Goal: Task Accomplishment & Management: Manage account settings

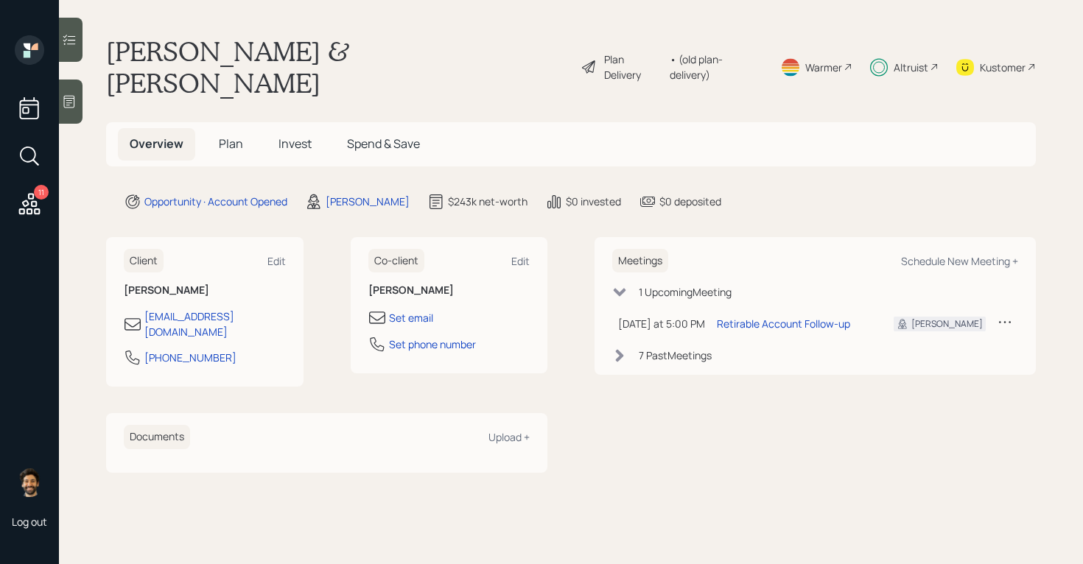
click at [29, 201] on icon at bounding box center [29, 204] width 27 height 27
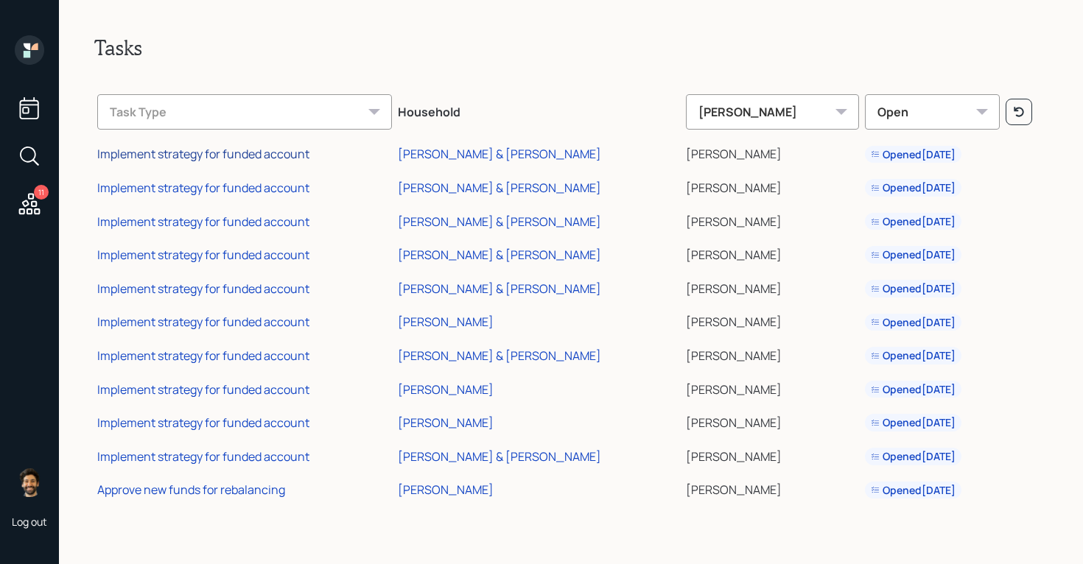
click at [266, 150] on div "Implement strategy for funded account" at bounding box center [203, 154] width 212 height 16
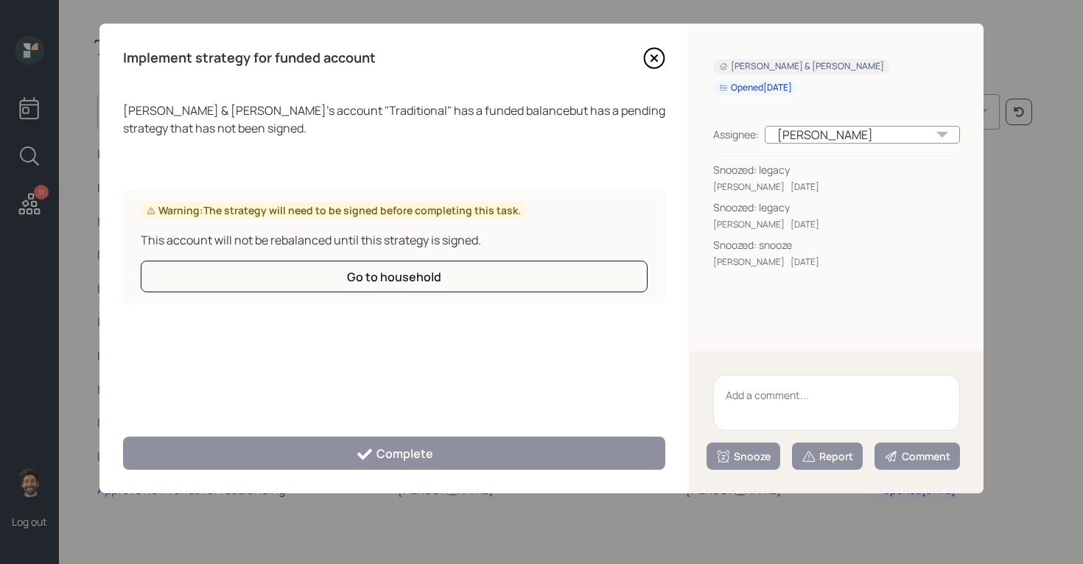
click at [809, 383] on textarea at bounding box center [836, 403] width 247 height 56
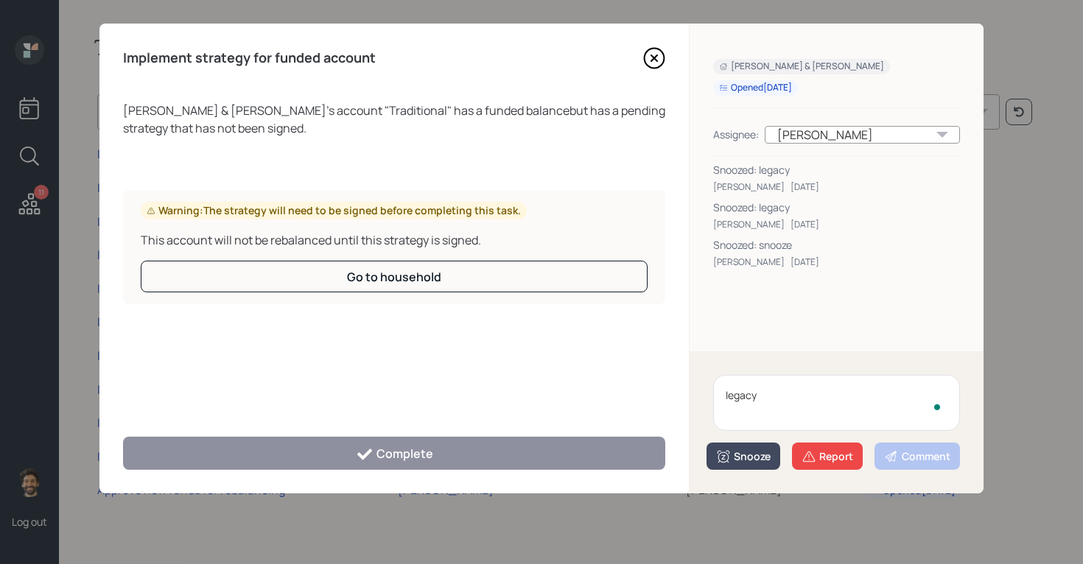
type textarea "legacy"
click at [752, 452] on div "Snooze" at bounding box center [743, 456] width 55 height 15
click at [738, 429] on button "2 weeks" at bounding box center [743, 424] width 72 height 29
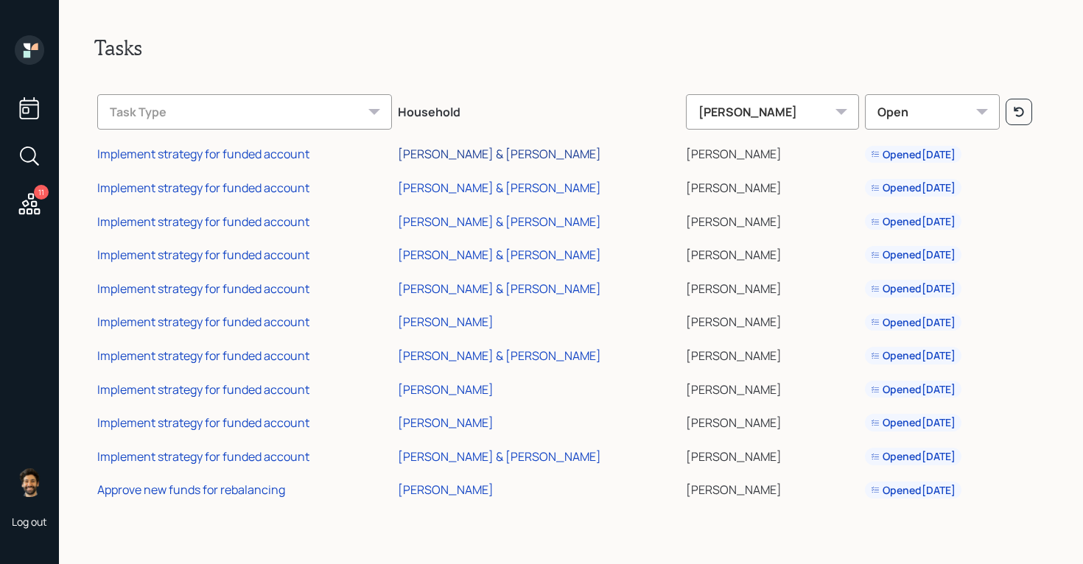
click at [441, 155] on div "[PERSON_NAME] & [PERSON_NAME]" at bounding box center [499, 154] width 203 height 16
